Goal: Task Accomplishment & Management: Use online tool/utility

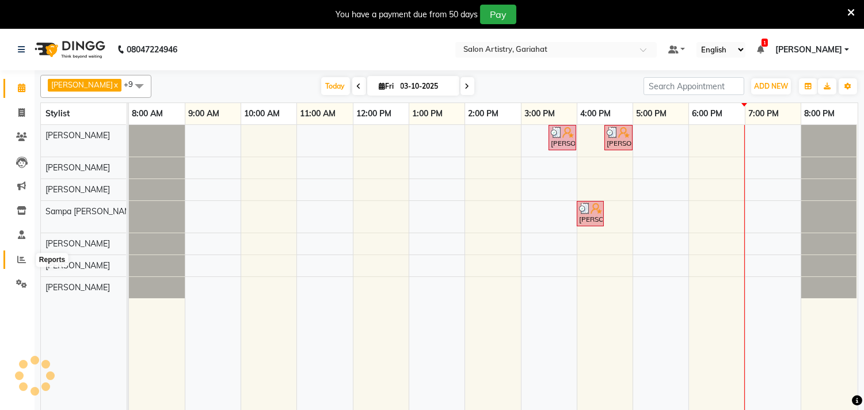
click at [26, 257] on span at bounding box center [22, 259] width 20 height 13
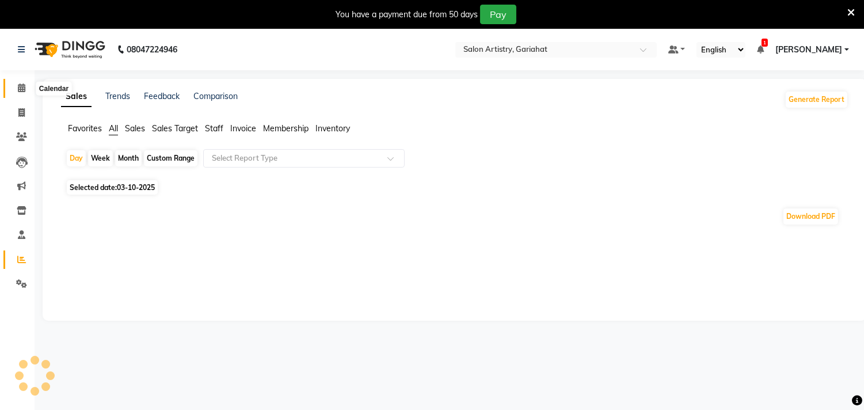
click at [20, 90] on icon at bounding box center [21, 88] width 7 height 9
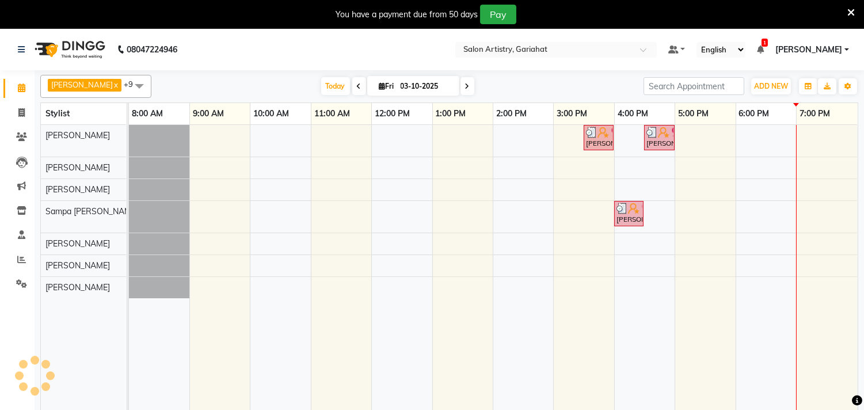
click at [461, 85] on span at bounding box center [468, 86] width 14 height 18
type input "04-10-2025"
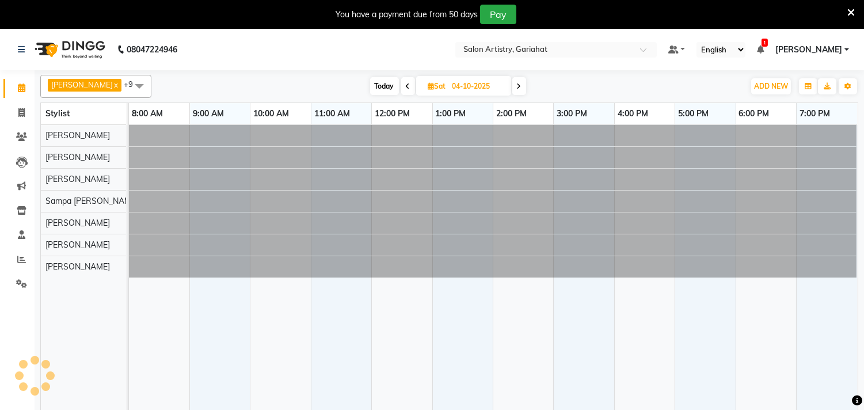
click at [586, 85] on div "[DATE] [DATE]" at bounding box center [448, 86] width 582 height 17
click at [585, 84] on div "[DATE] [DATE]" at bounding box center [448, 86] width 582 height 17
click at [583, 78] on div "[DATE] [DATE]" at bounding box center [448, 86] width 582 height 17
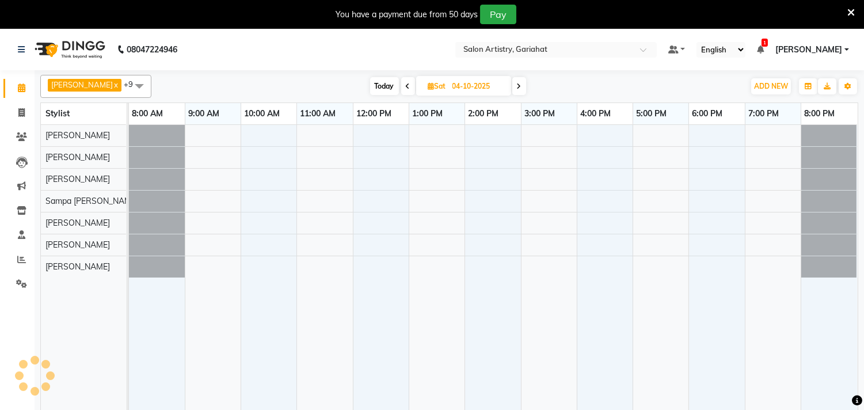
click at [583, 78] on div "[DATE] [DATE]" at bounding box center [448, 86] width 582 height 17
click at [17, 261] on icon at bounding box center [21, 259] width 9 height 9
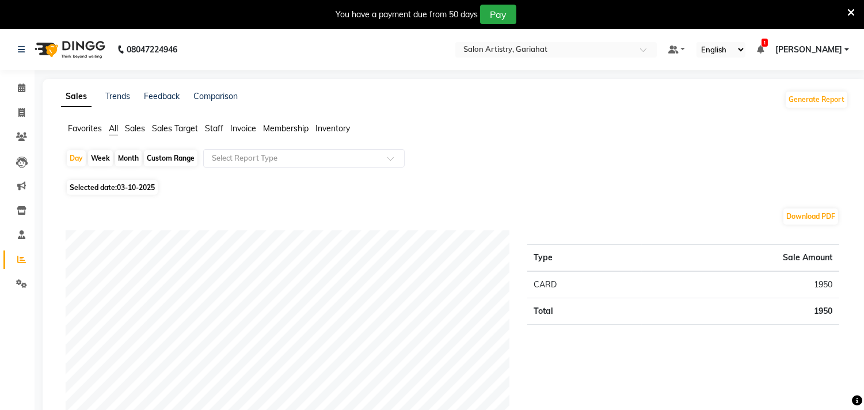
click at [206, 126] on ul "Favorites All Sales Sales Target Staff Invoice Membership Inventory" at bounding box center [455, 129] width 788 height 13
click at [220, 123] on span "Staff" at bounding box center [214, 128] width 18 height 10
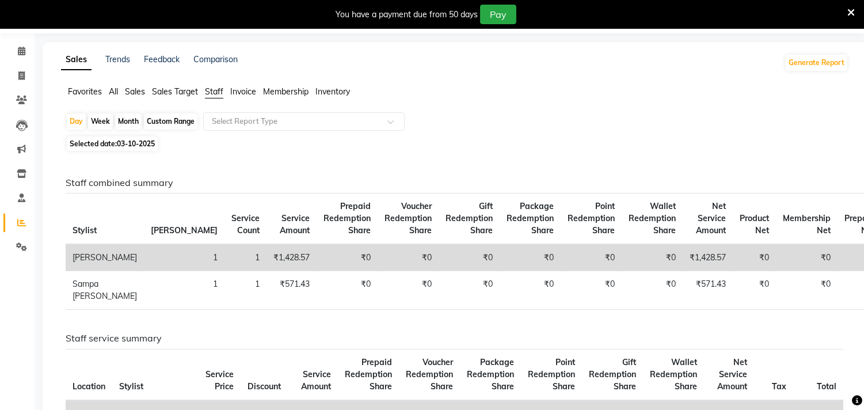
scroll to position [64, 0]
